Goal: Task Accomplishment & Management: Use online tool/utility

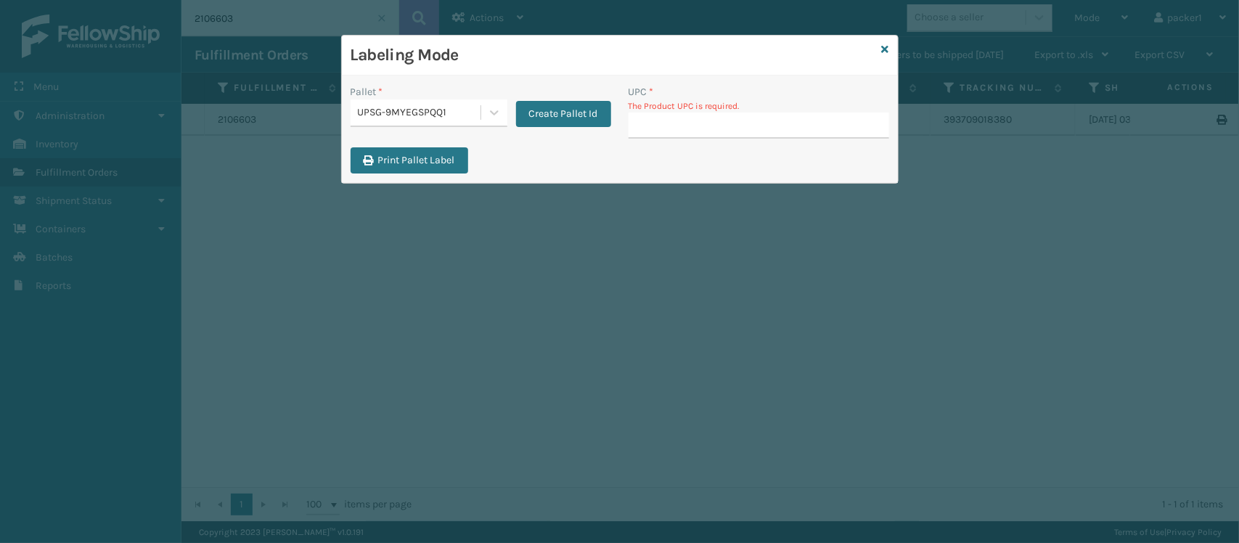
click at [388, 117] on div "UPSG-9MYEGSPQQ1" at bounding box center [420, 112] width 124 height 15
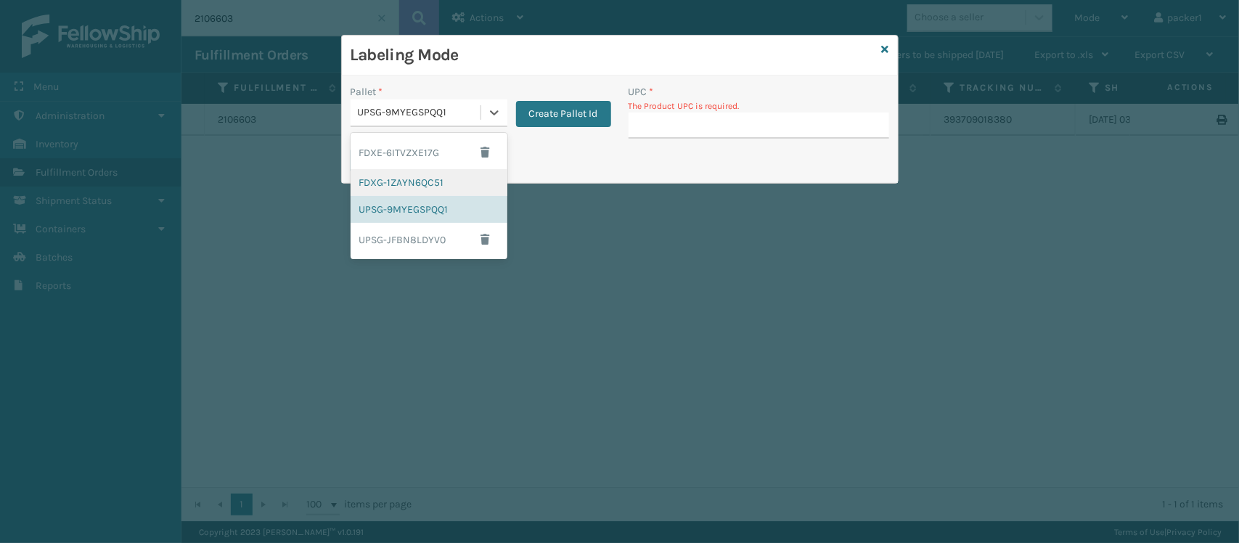
click at [390, 187] on div "FDXG-1ZAYN6QC51" at bounding box center [429, 182] width 157 height 27
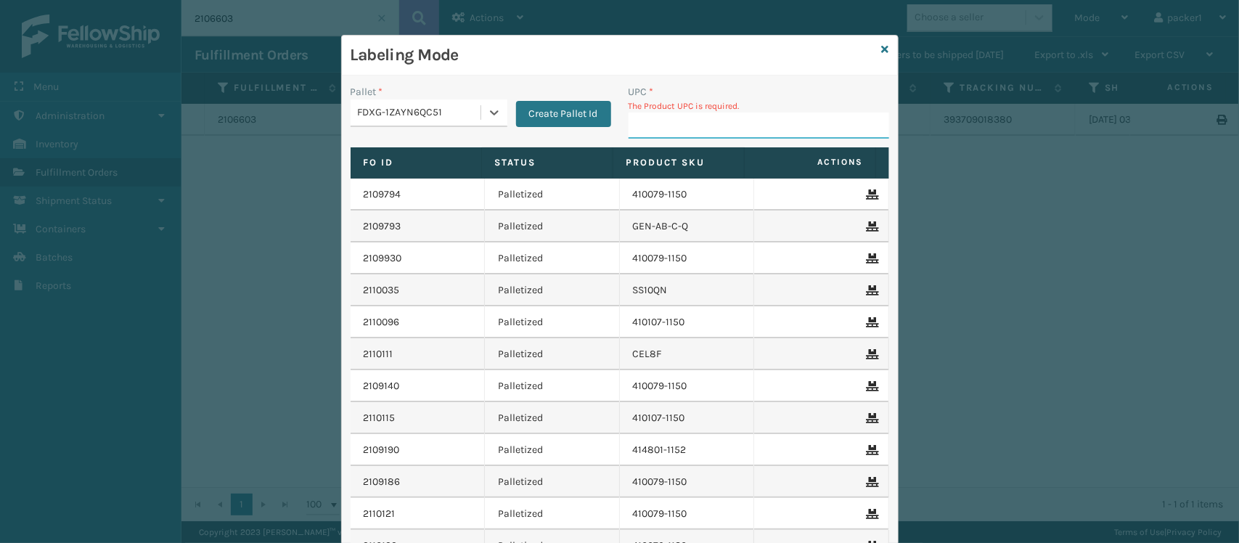
click at [766, 115] on input "UPC *" at bounding box center [758, 125] width 261 height 26
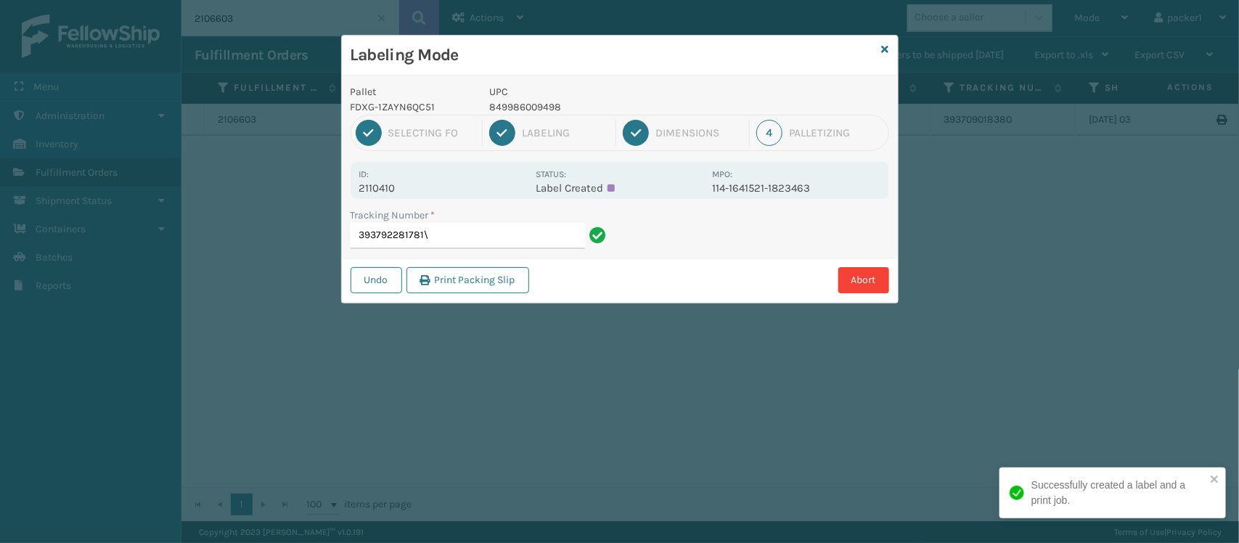
type input "393792281781"
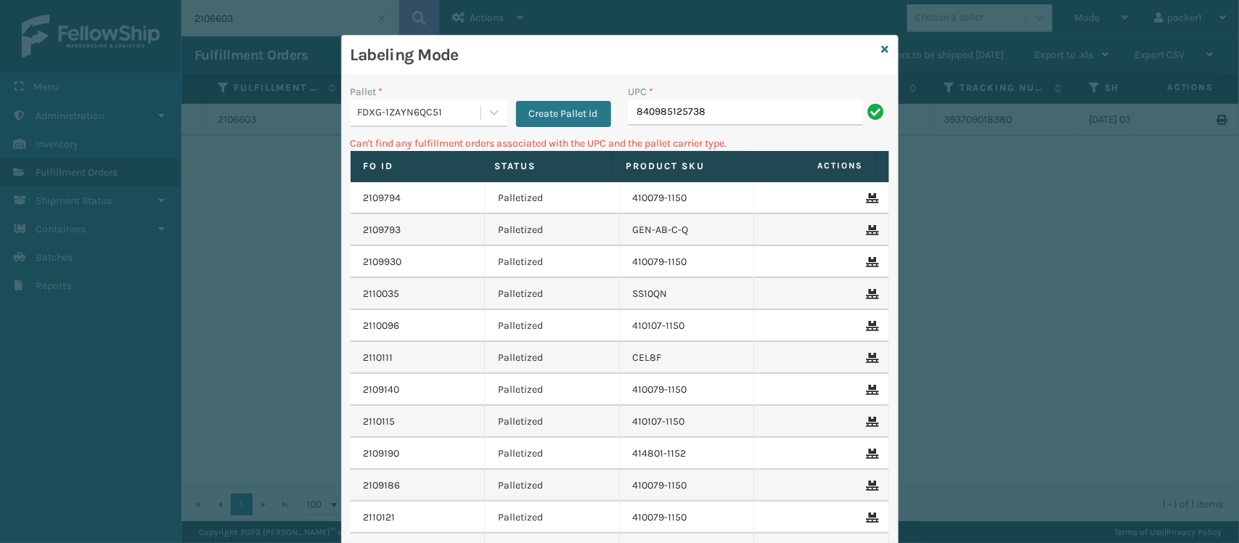
click at [451, 110] on div "FDXG-1ZAYN6QC51" at bounding box center [420, 112] width 124 height 15
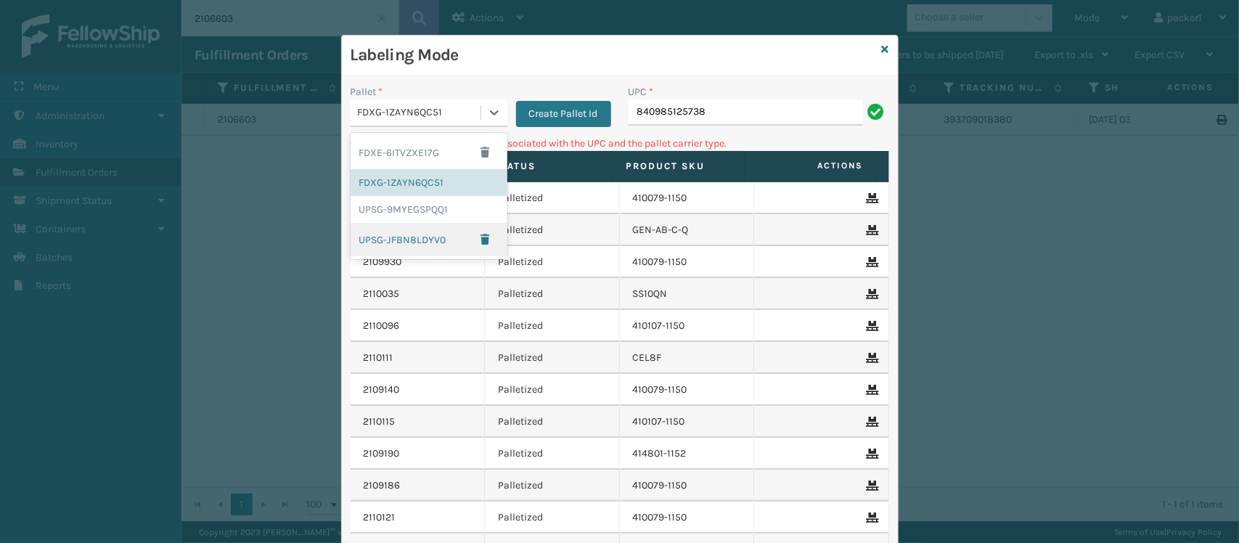
click at [381, 247] on div "UPSG-JFBN8LDYV0" at bounding box center [429, 239] width 157 height 33
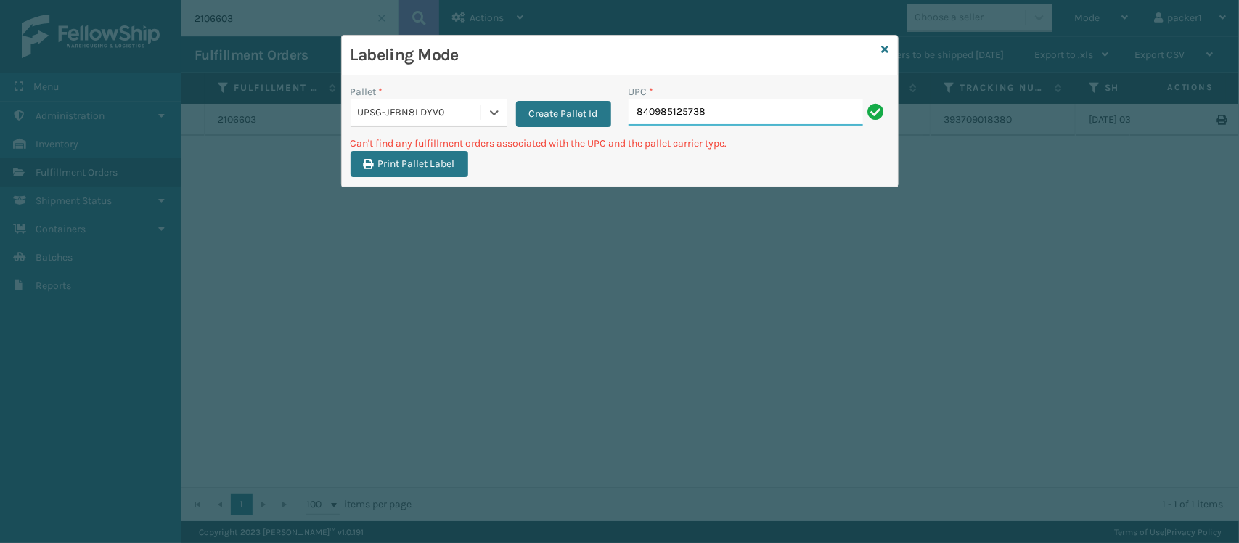
click at [730, 102] on input "840985125738" at bounding box center [745, 112] width 234 height 26
type input "8"
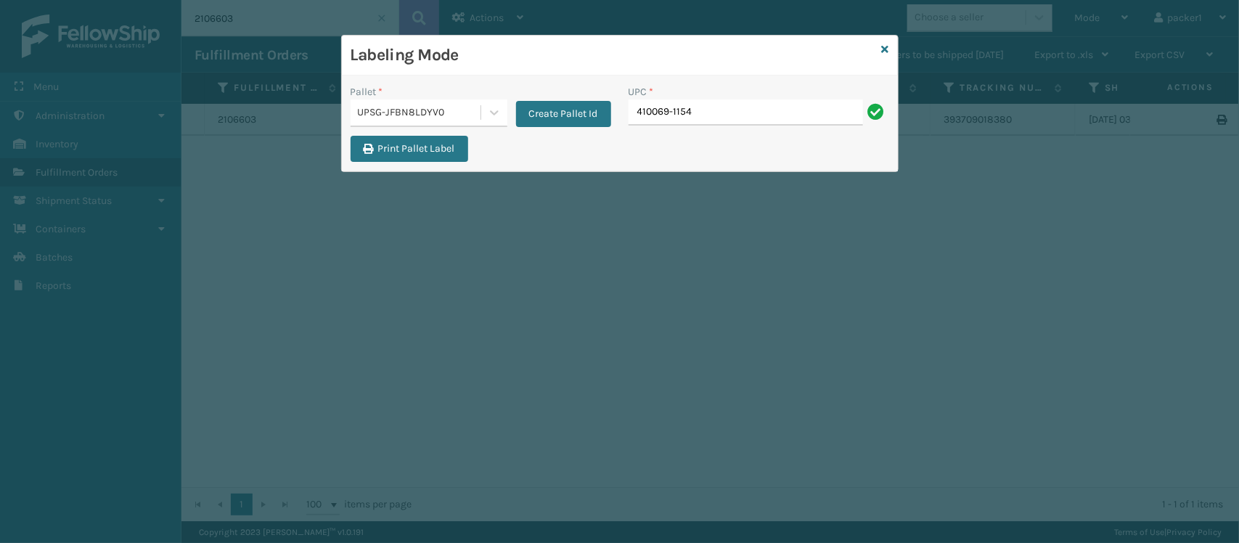
type input "410069-1154"
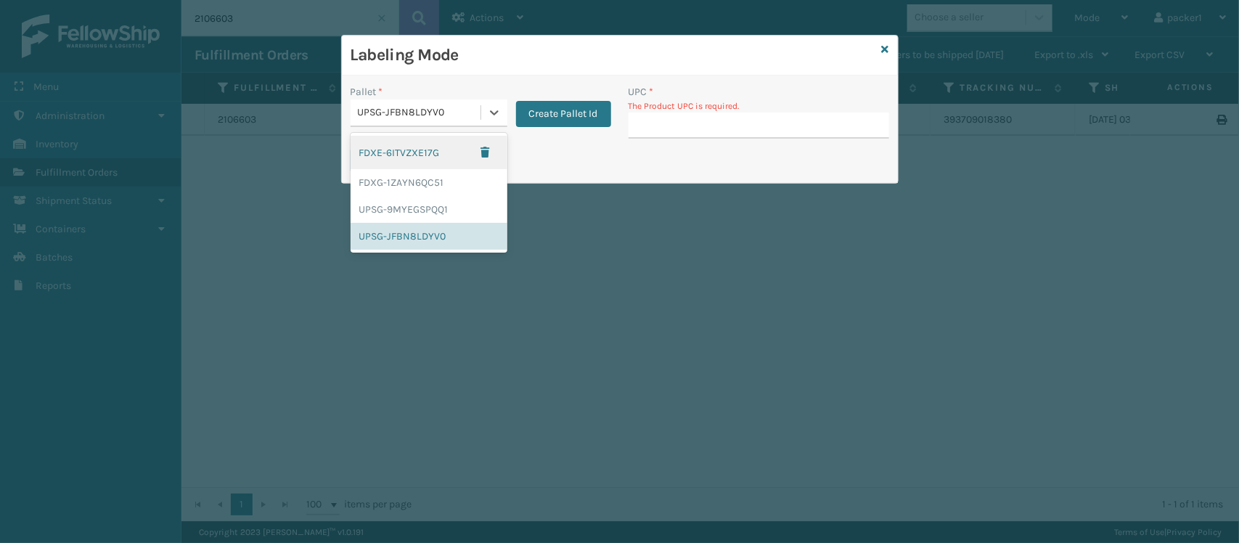
click at [458, 116] on div "UPSG-JFBN8LDYV0" at bounding box center [420, 112] width 124 height 15
click at [419, 205] on div "UPSG-9MYEGSPQQ1" at bounding box center [429, 209] width 157 height 27
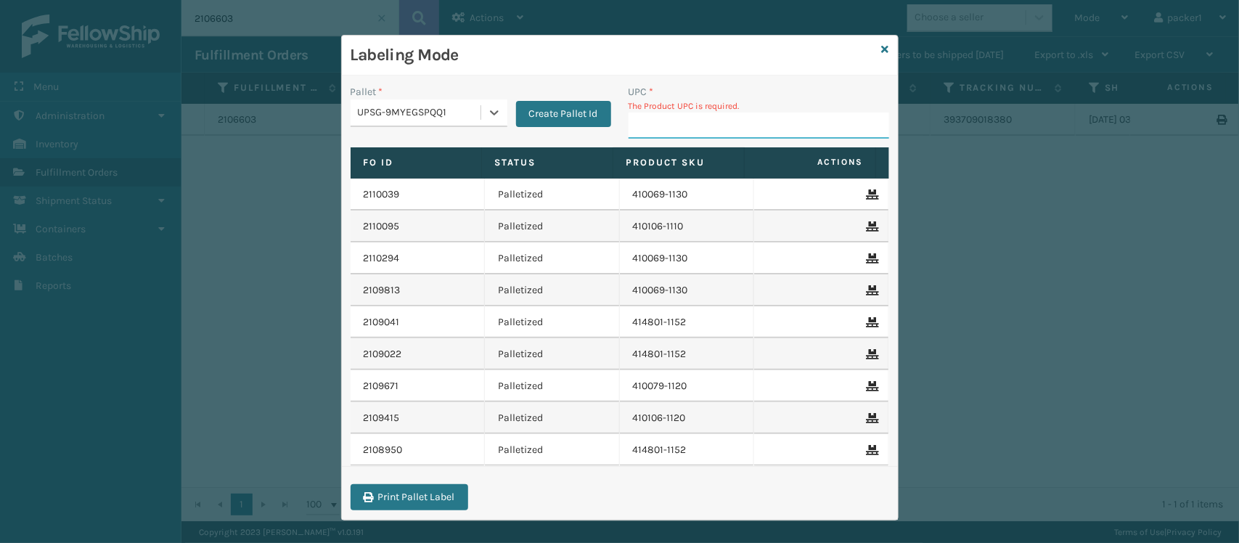
click at [706, 114] on input "UPC *" at bounding box center [758, 125] width 261 height 26
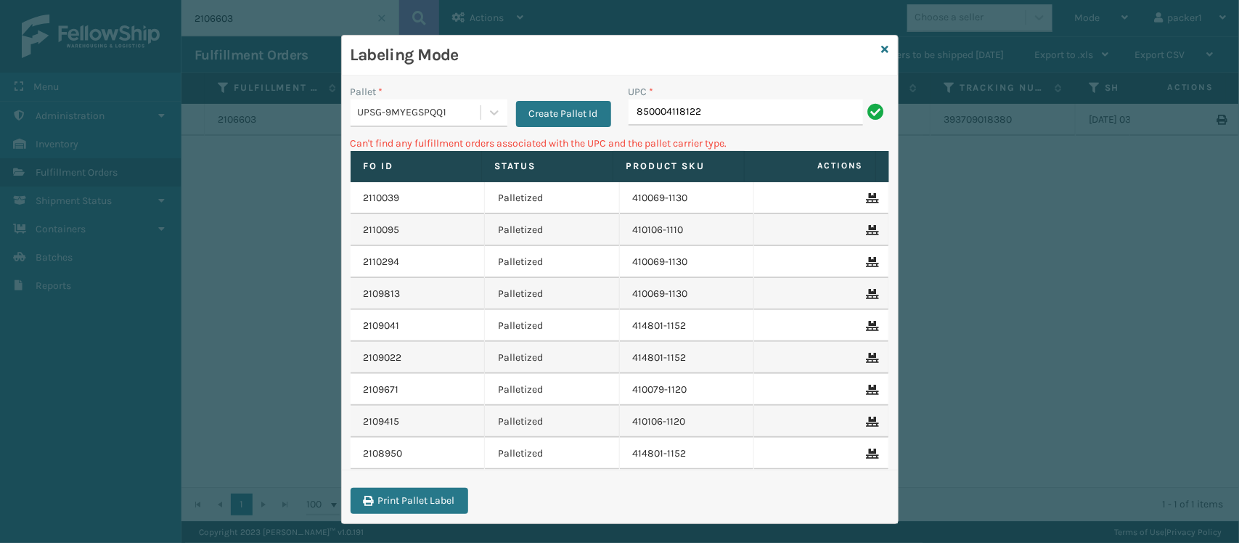
click at [396, 131] on div "Pallet * UPSG-9MYEGSPQQ1 Create Pallet Id" at bounding box center [481, 110] width 278 height 52
click at [394, 115] on div "UPSG-9MYEGSPQQ1" at bounding box center [420, 112] width 124 height 15
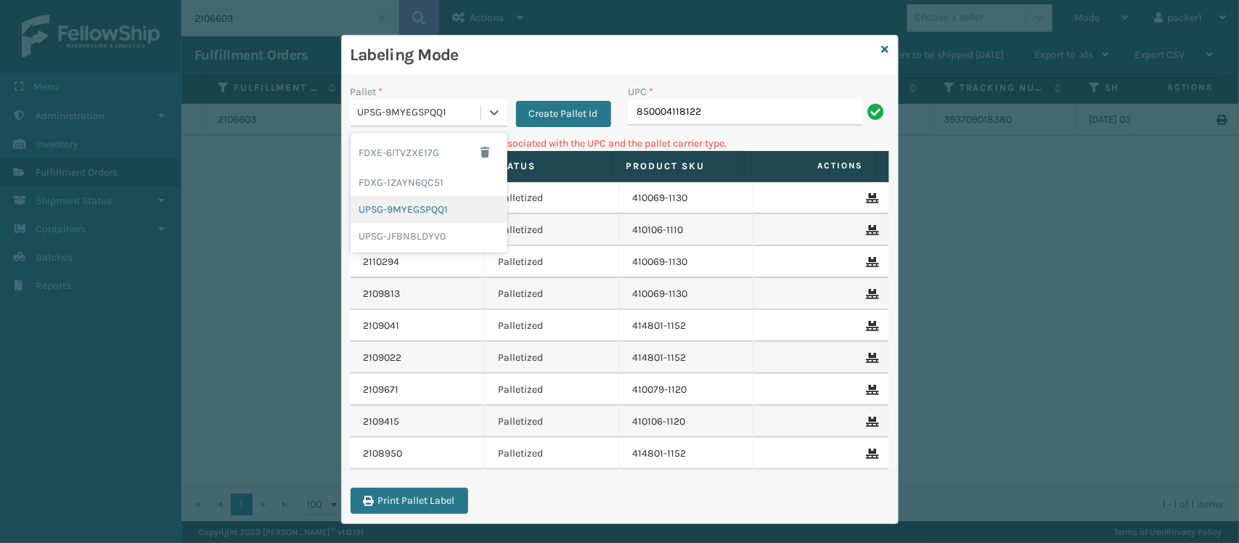
click at [392, 197] on div "UPSG-9MYEGSPQQ1" at bounding box center [429, 209] width 157 height 27
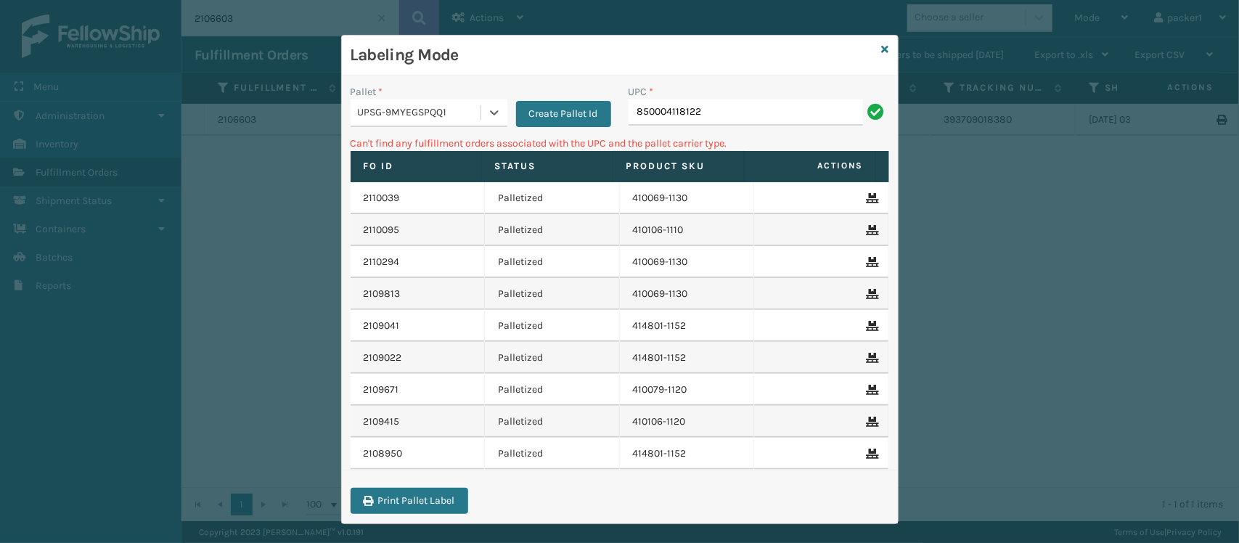
click at [377, 118] on div "UPSG-9MYEGSPQQ1" at bounding box center [420, 112] width 124 height 15
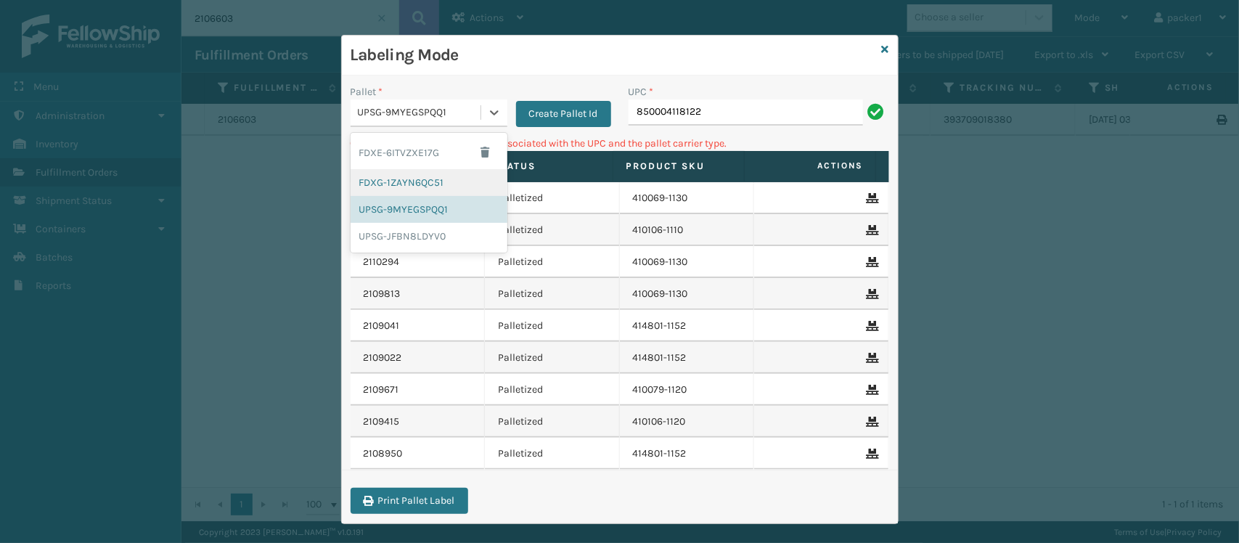
click at [390, 182] on div "FDXG-1ZAYN6QC51" at bounding box center [429, 182] width 157 height 27
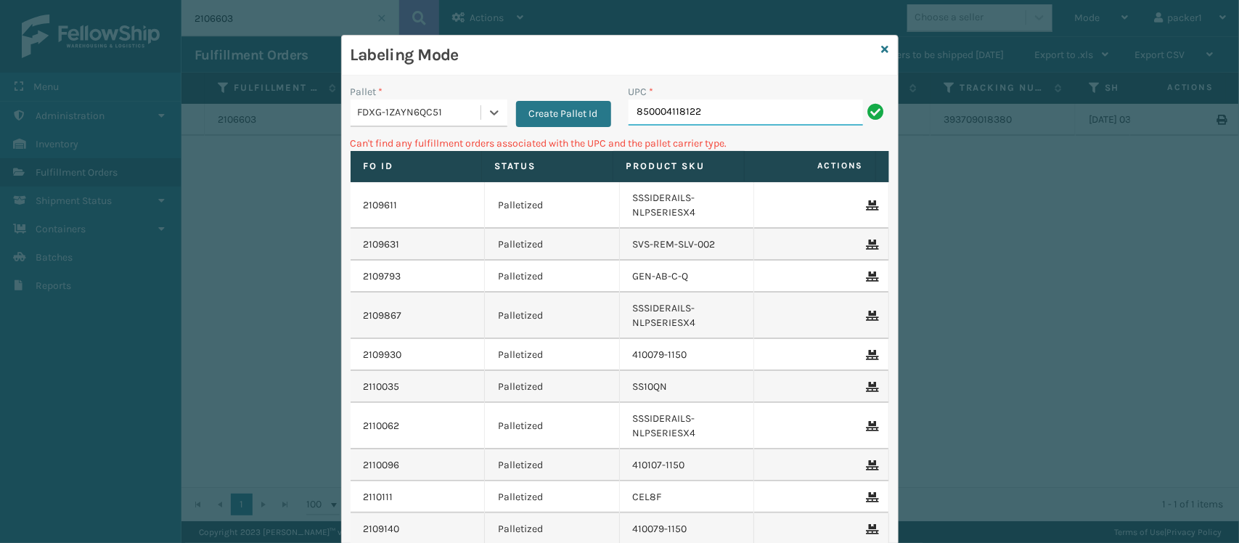
click at [695, 117] on input "850004118122" at bounding box center [745, 112] width 234 height 26
type input "8"
drag, startPoint x: 700, startPoint y: 113, endPoint x: 502, endPoint y: 98, distance: 198.7
click at [502, 98] on div "Pallet * FDXG-1ZAYN6QC51 Create Pallet Id UPC * 840985112622" at bounding box center [620, 110] width 556 height 52
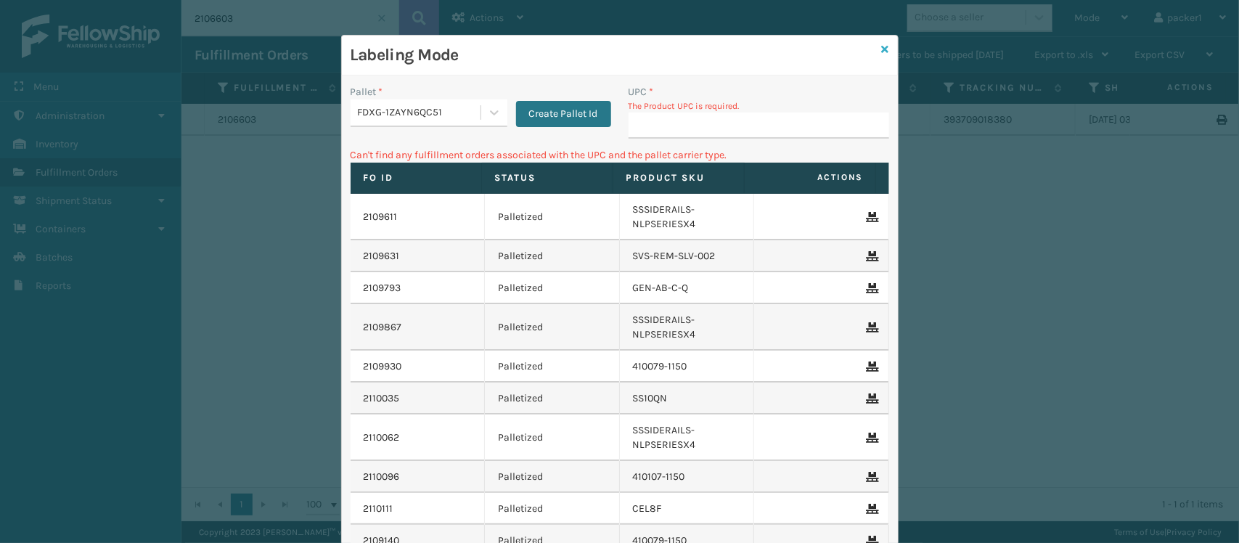
click at [882, 46] on icon at bounding box center [885, 49] width 7 height 10
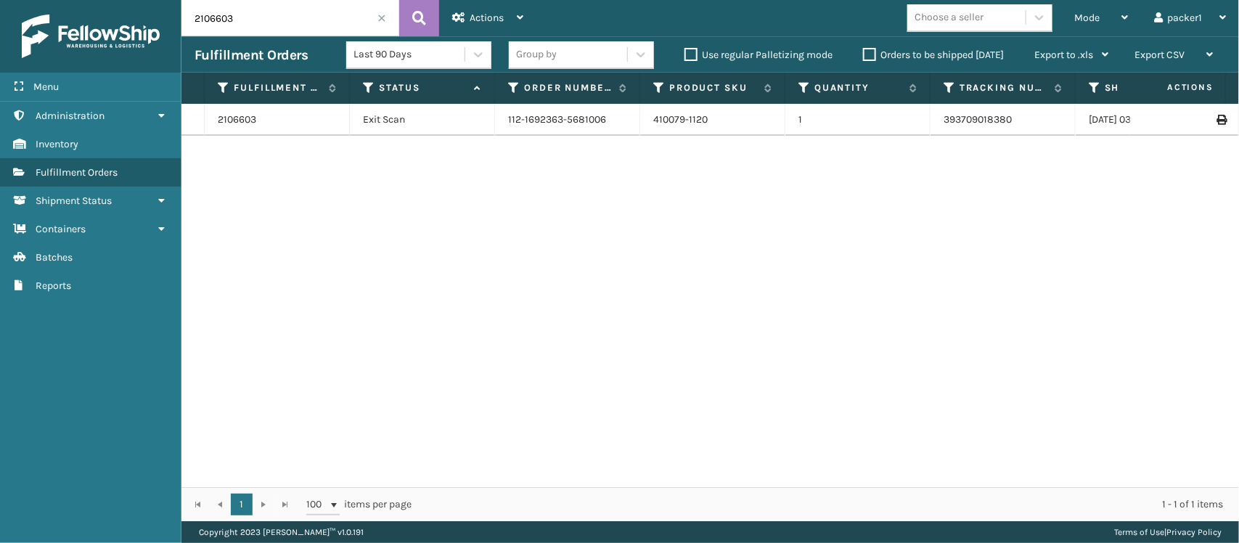
drag, startPoint x: 302, startPoint y: 4, endPoint x: 33, endPoint y: 59, distance: 274.8
click at [33, 0] on div "Menu Administration Inventory Fulfillment Orders Shipment Status Containers Bat…" at bounding box center [619, 0] width 1239 height 0
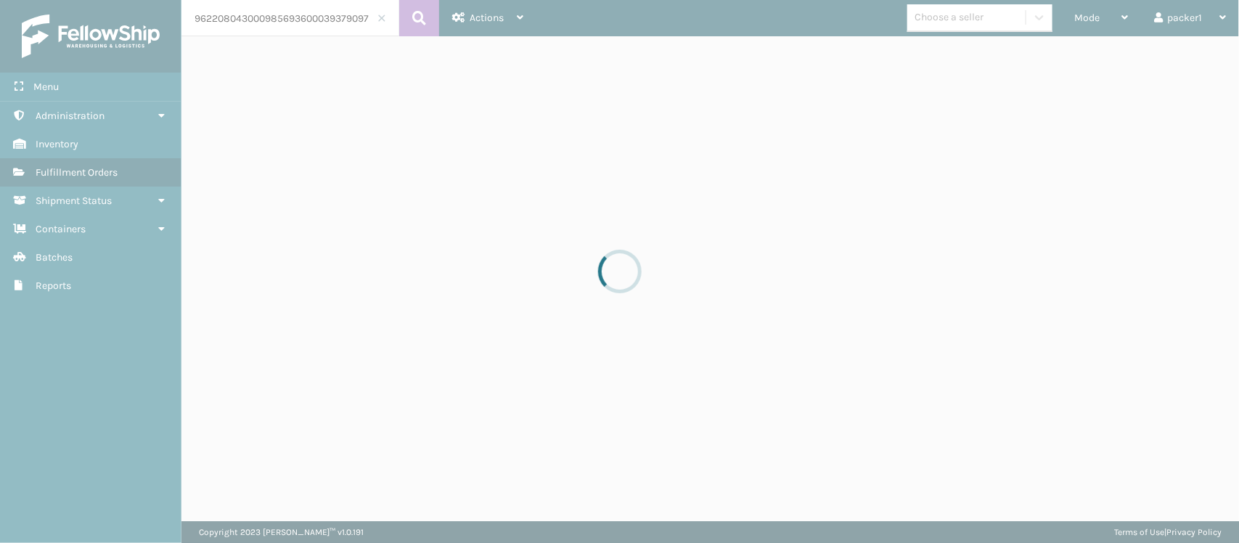
scroll to position [0, 25]
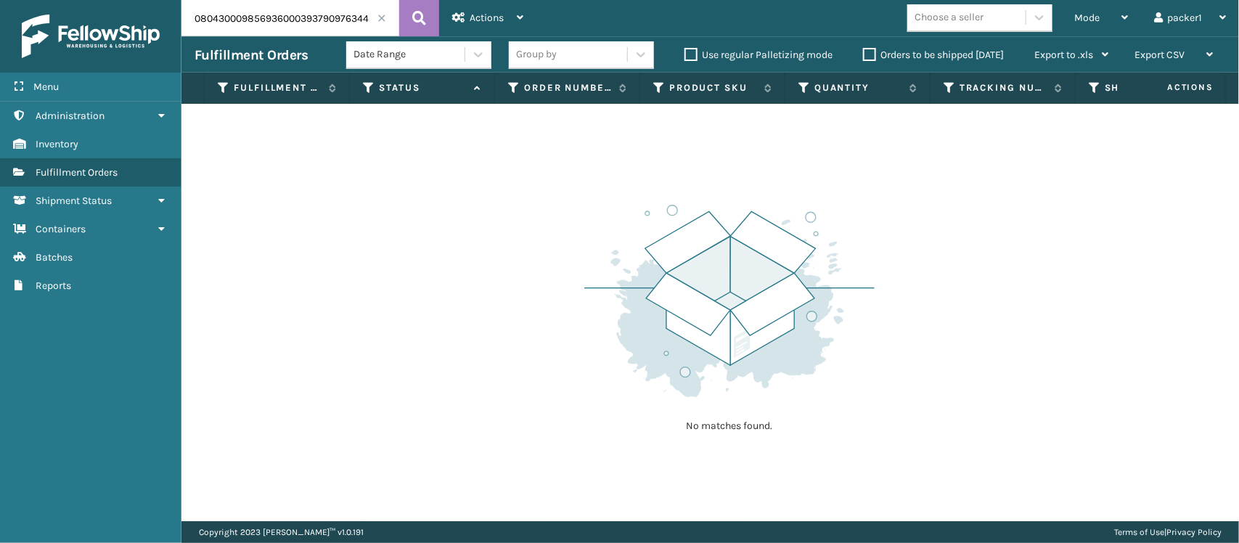
drag, startPoint x: 364, startPoint y: 17, endPoint x: 374, endPoint y: 22, distance: 11.7
click at [374, 22] on input "9622080430009856936000393790976344" at bounding box center [290, 18] width 218 height 36
type input "393790976344"
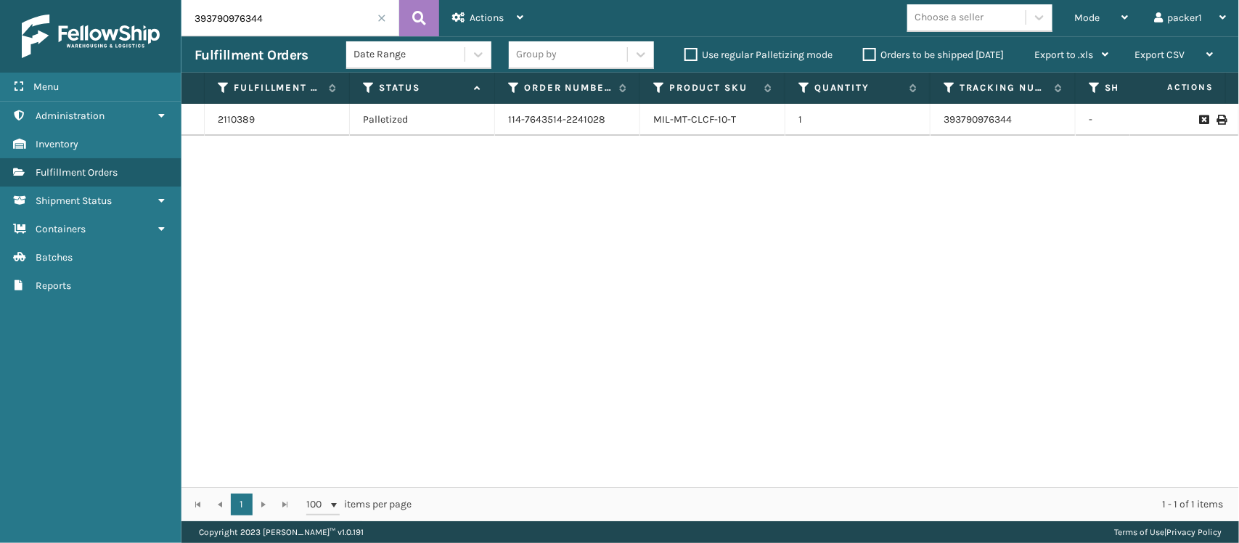
click at [789, 134] on td "1" at bounding box center [857, 120] width 145 height 32
click at [1103, 24] on div "Mode" at bounding box center [1101, 18] width 54 height 36
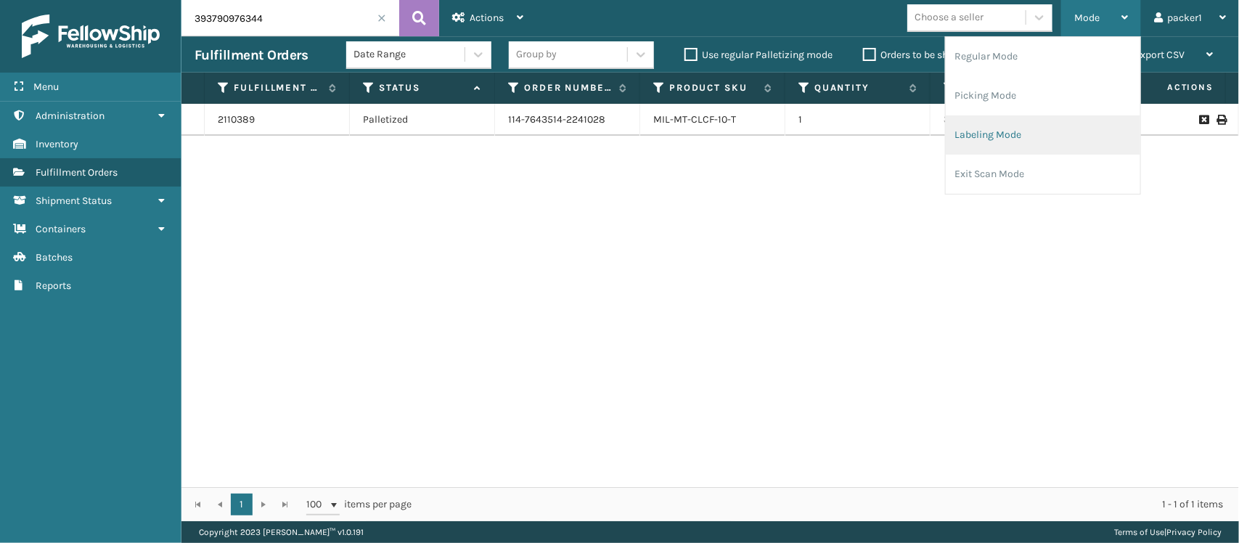
click at [1002, 136] on li "Labeling Mode" at bounding box center [1043, 134] width 194 height 39
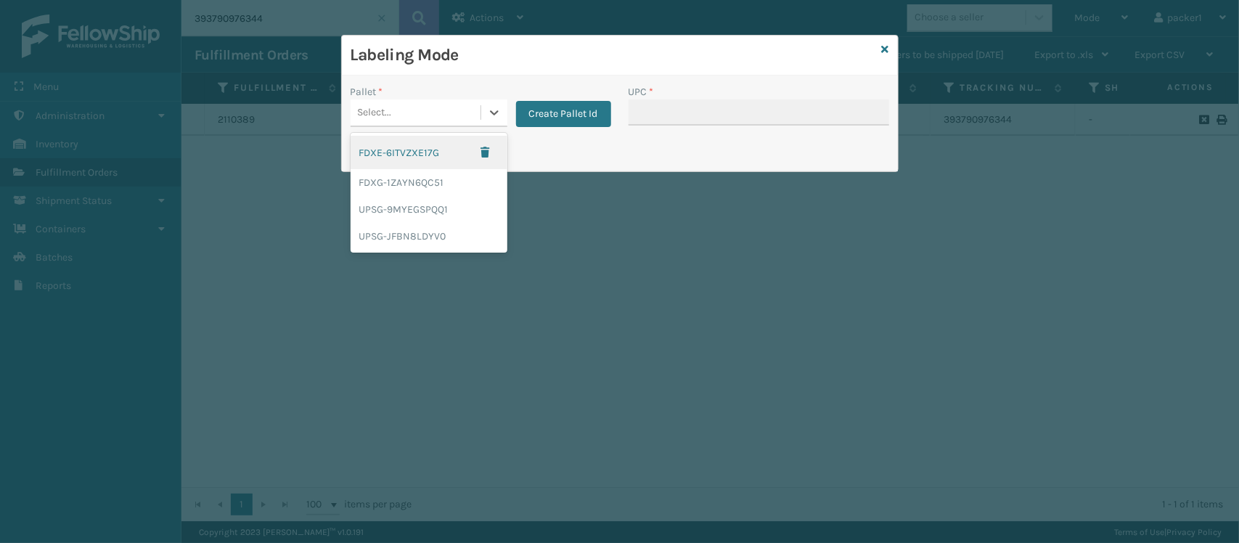
click at [414, 103] on div "Select..." at bounding box center [416, 113] width 130 height 24
click at [405, 183] on div "FDXG-1ZAYN6QC51" at bounding box center [429, 182] width 157 height 27
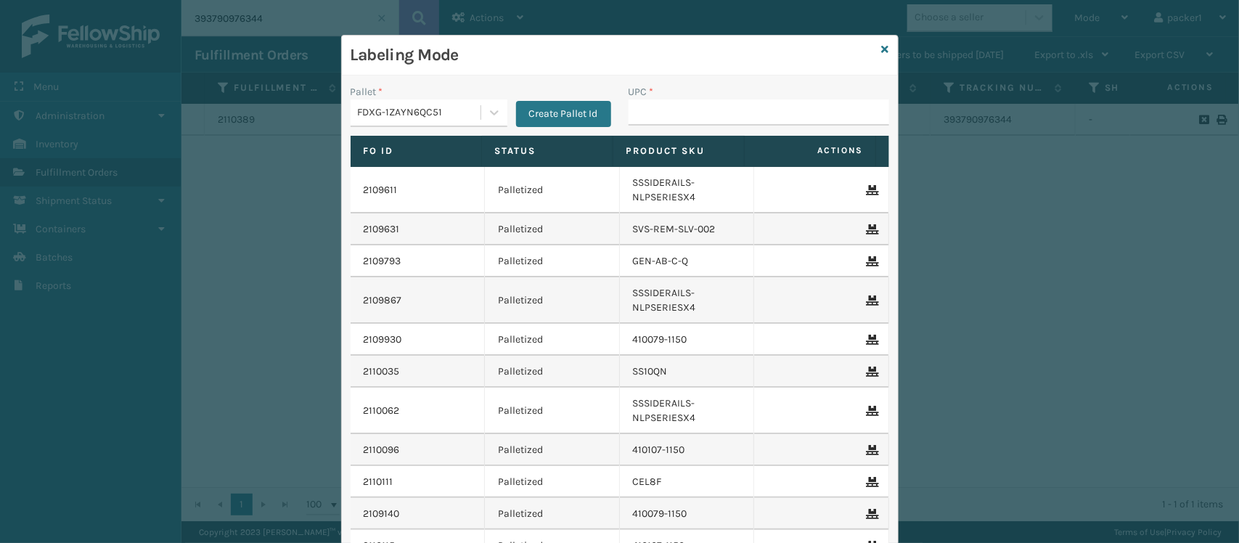
click at [747, 96] on div "UPC *" at bounding box center [758, 91] width 261 height 15
click at [747, 109] on input "UPC *" at bounding box center [758, 112] width 261 height 26
